Goal: Task Accomplishment & Management: Use online tool/utility

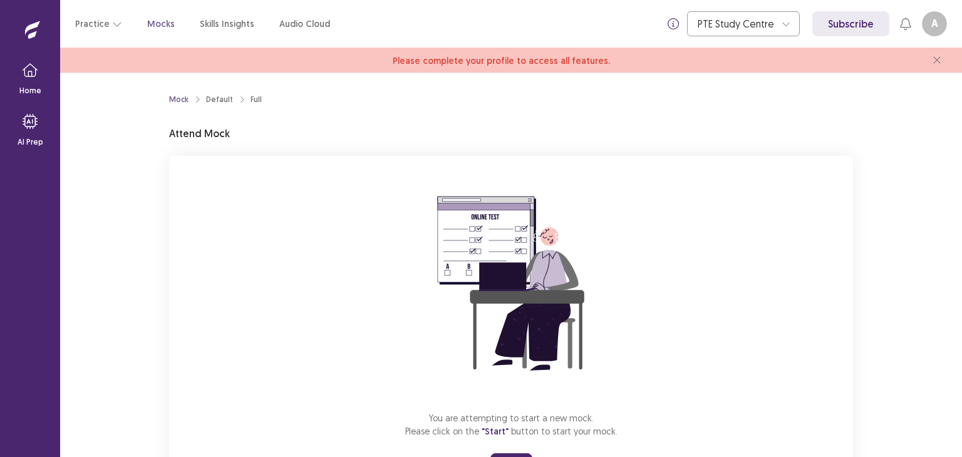
click at [250, 102] on div "Full" at bounding box center [255, 99] width 11 height 11
click at [943, 222] on div "Mock Default Full Attend Mock You are attempting to start a new mock. Please cl…" at bounding box center [510, 265] width 901 height 384
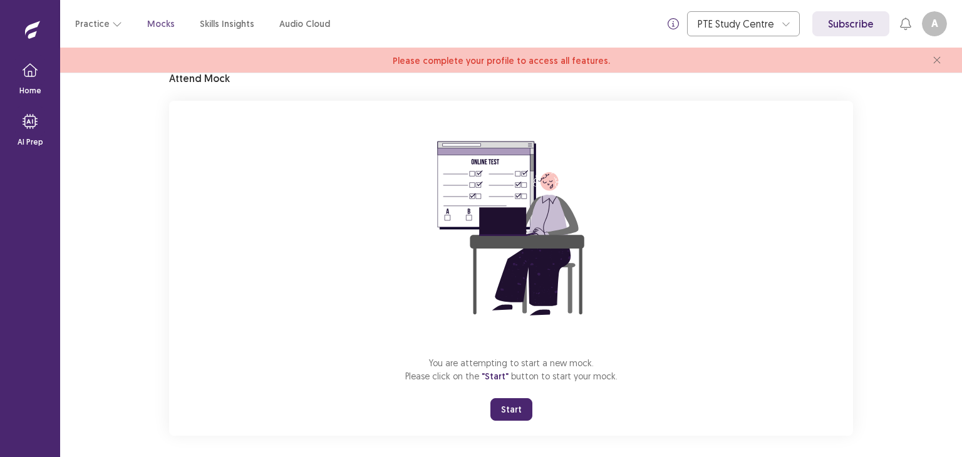
scroll to position [63, 0]
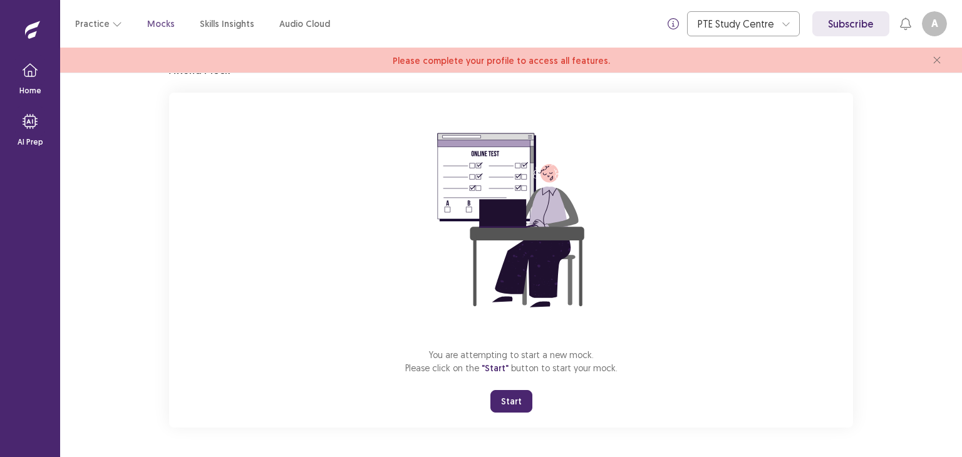
click at [160, 27] on p "Mocks" at bounding box center [161, 24] width 28 height 13
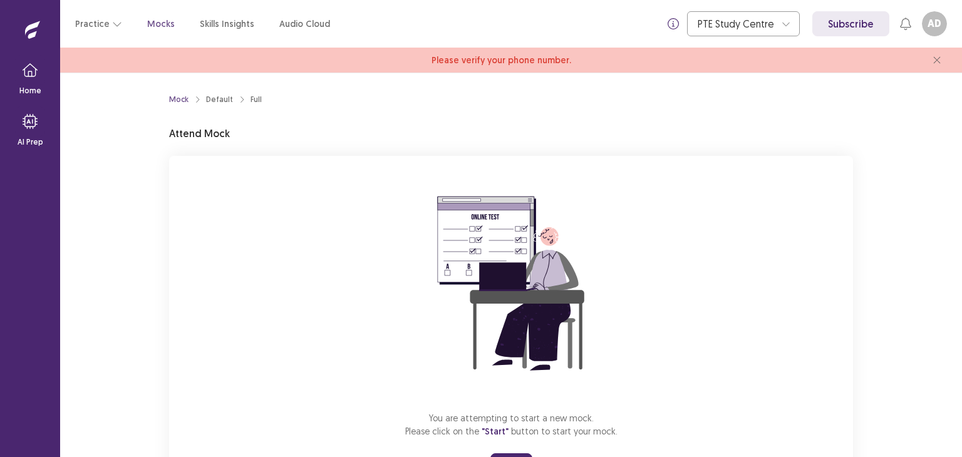
click at [624, 422] on div "You are attempting to start a new mock. Please click on the "Start" button to s…" at bounding box center [511, 323] width 684 height 335
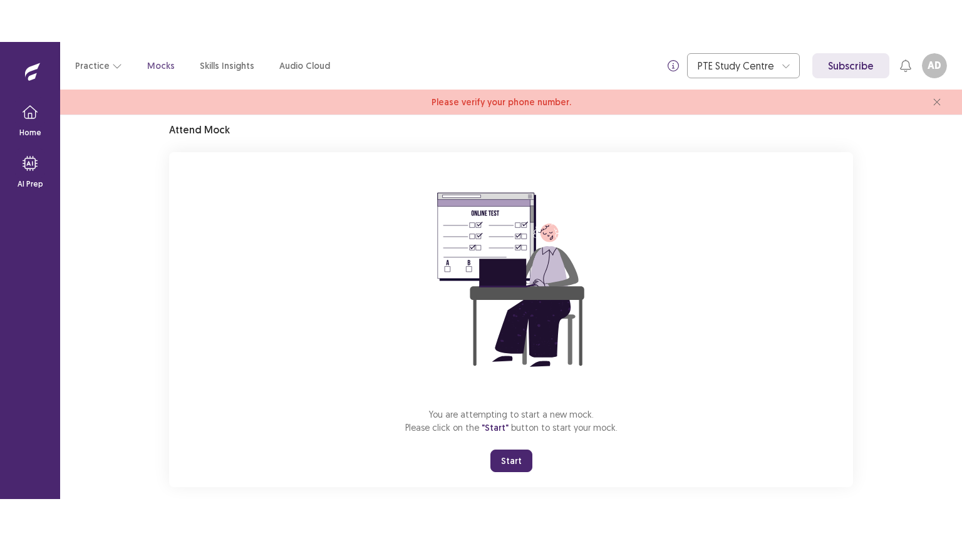
scroll to position [63, 0]
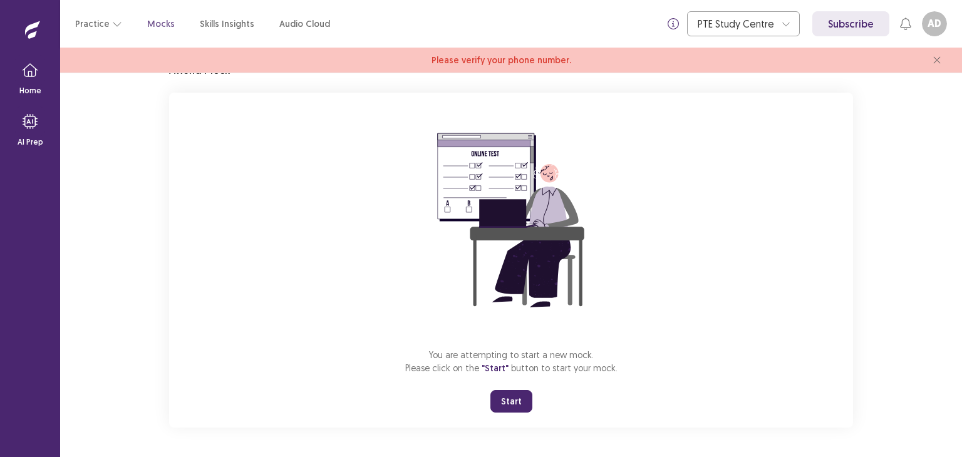
click at [506, 400] on button "Start" at bounding box center [511, 401] width 42 height 23
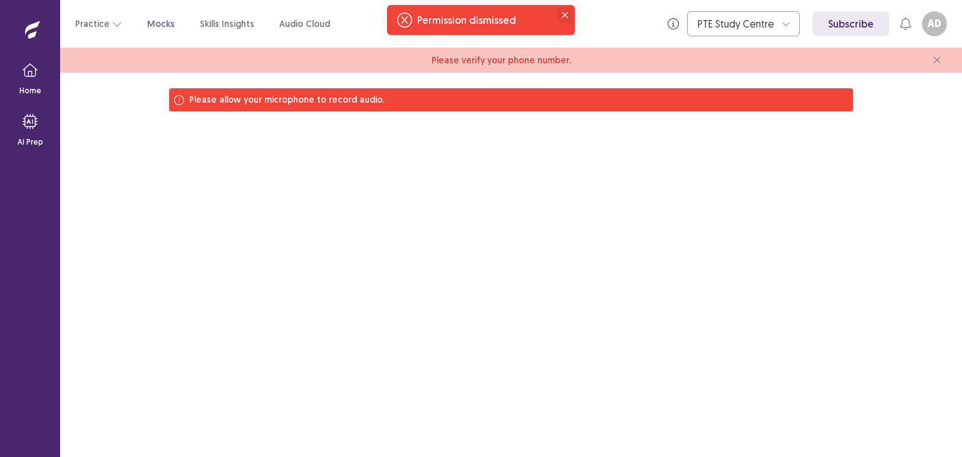
click at [563, 14] on icon "Close" at bounding box center [565, 15] width 6 height 6
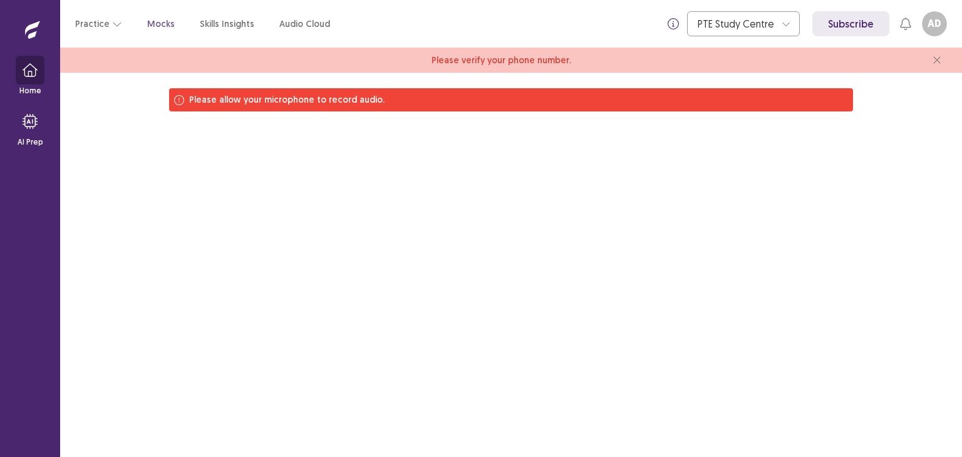
click at [24, 84] on button "button" at bounding box center [30, 70] width 30 height 30
